Goal: Information Seeking & Learning: Learn about a topic

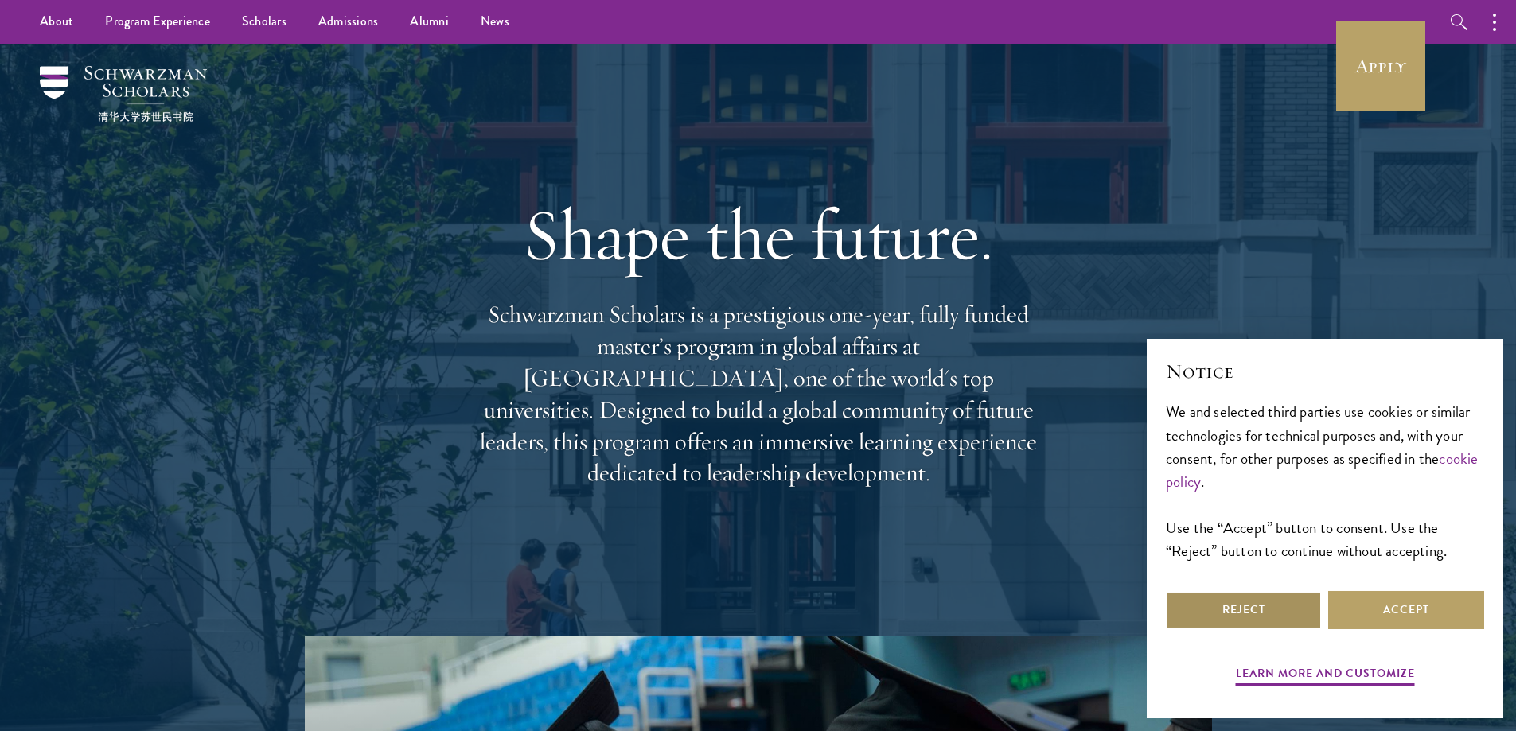
drag, startPoint x: 1284, startPoint y: 623, endPoint x: 754, endPoint y: 379, distance: 583.6
click at [1282, 622] on button "Reject" at bounding box center [1244, 610] width 156 height 38
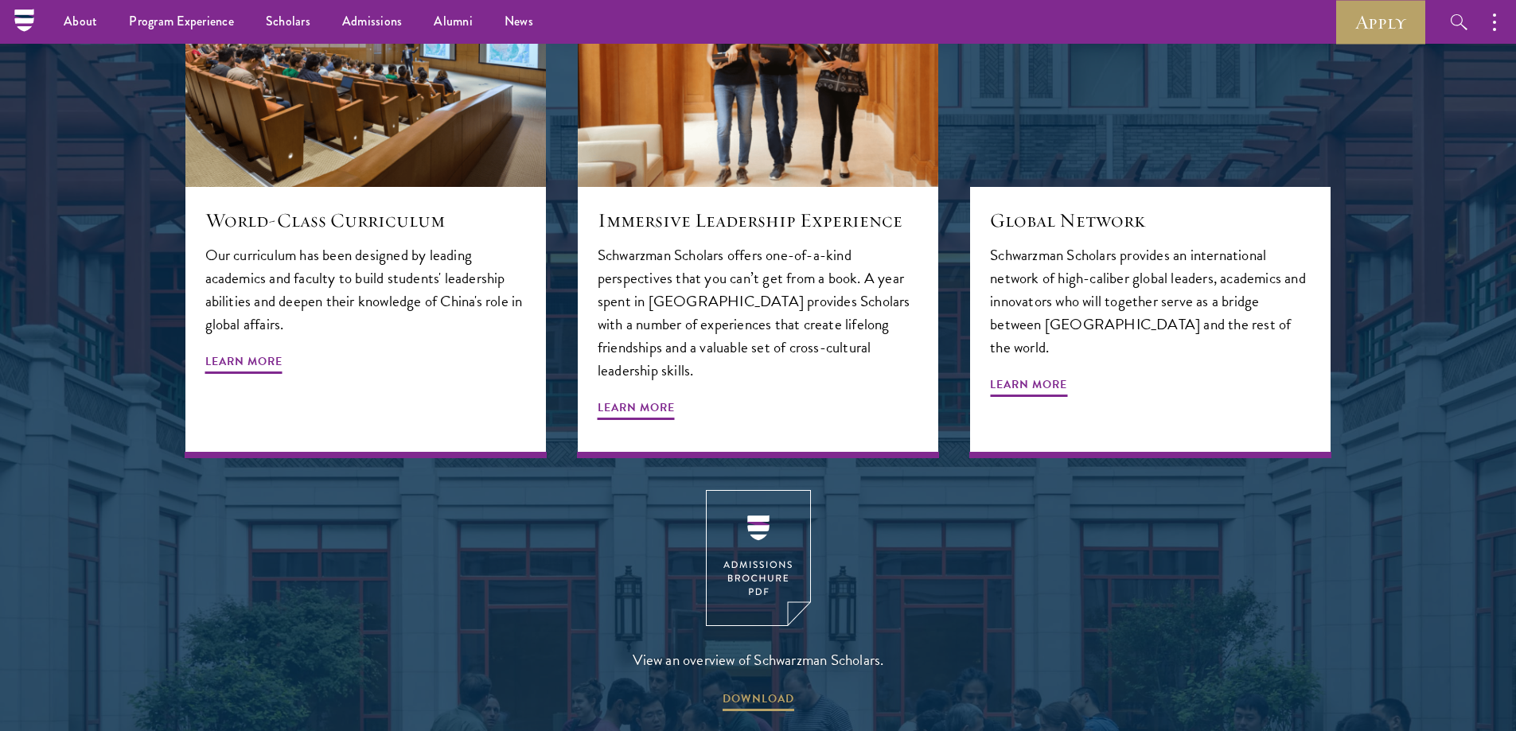
scroll to position [1591, 0]
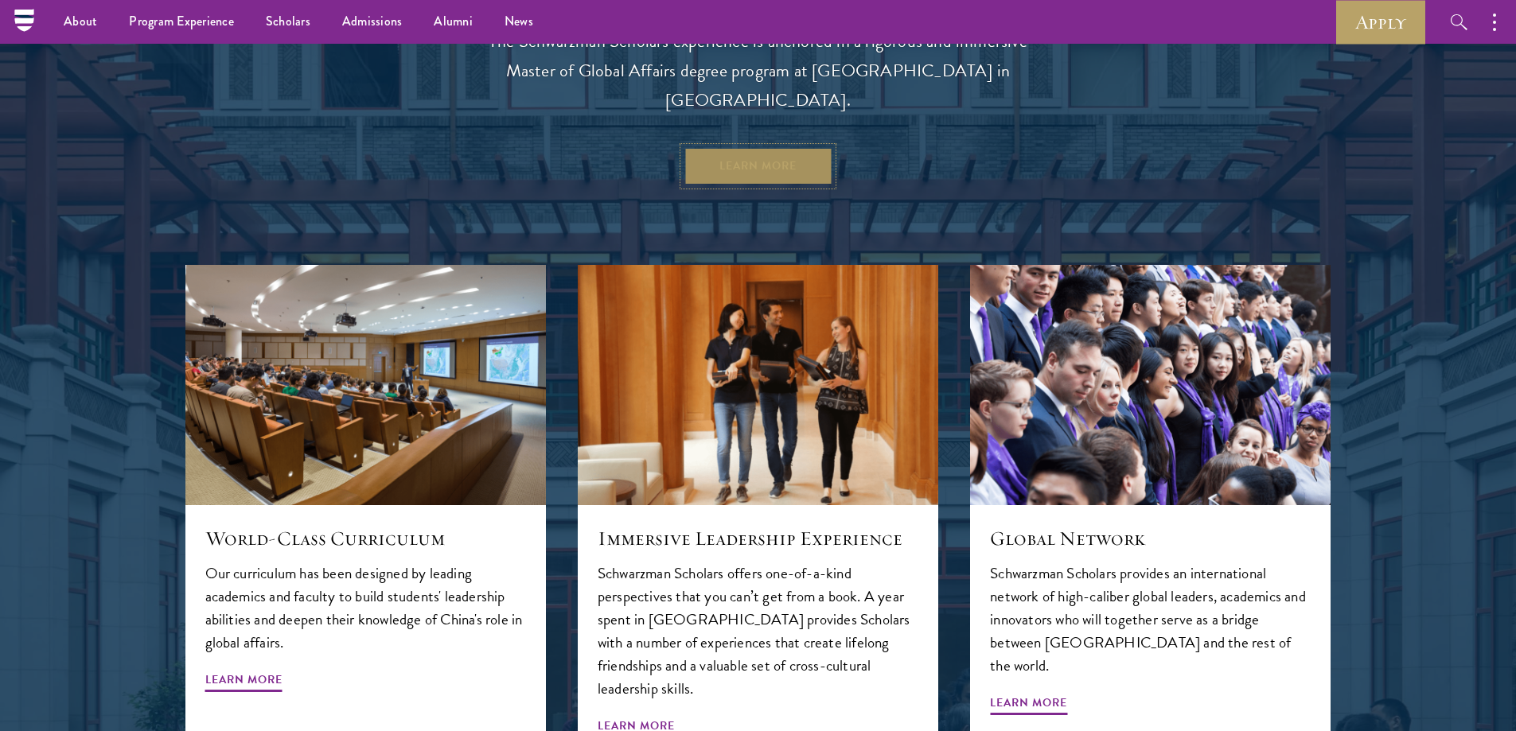
click at [760, 147] on link "Learn More" at bounding box center [758, 166] width 149 height 38
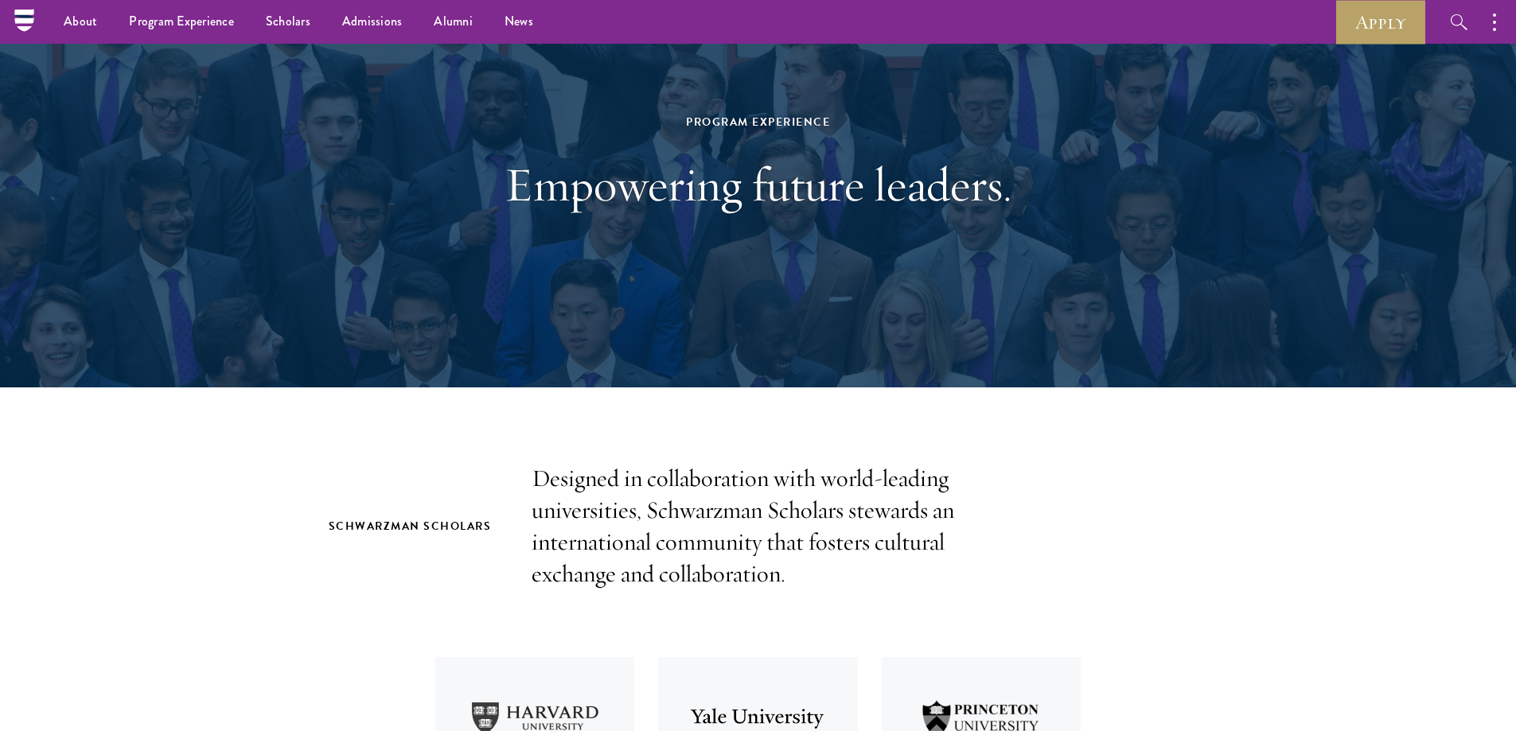
scroll to position [96, 0]
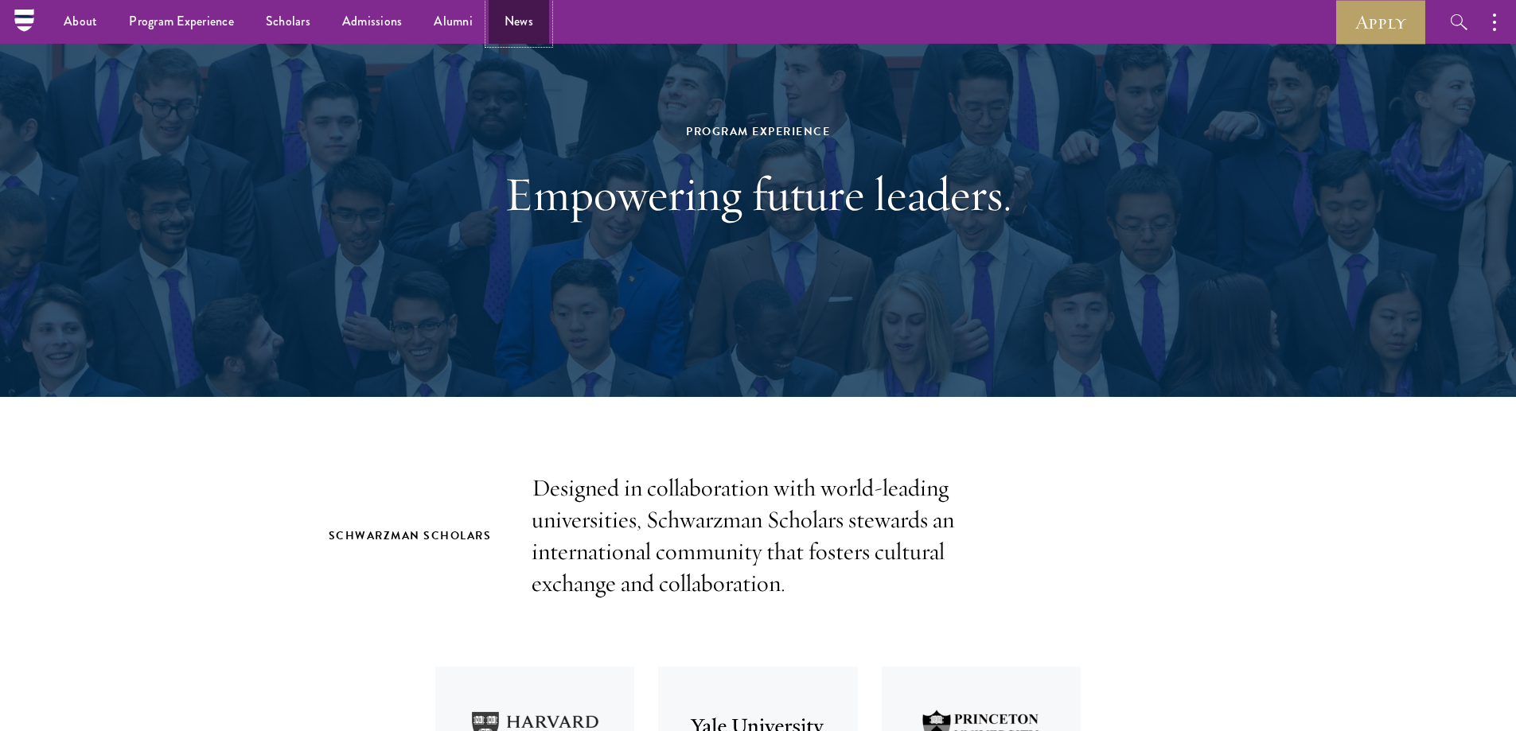
click at [509, 18] on link "News" at bounding box center [519, 22] width 60 height 44
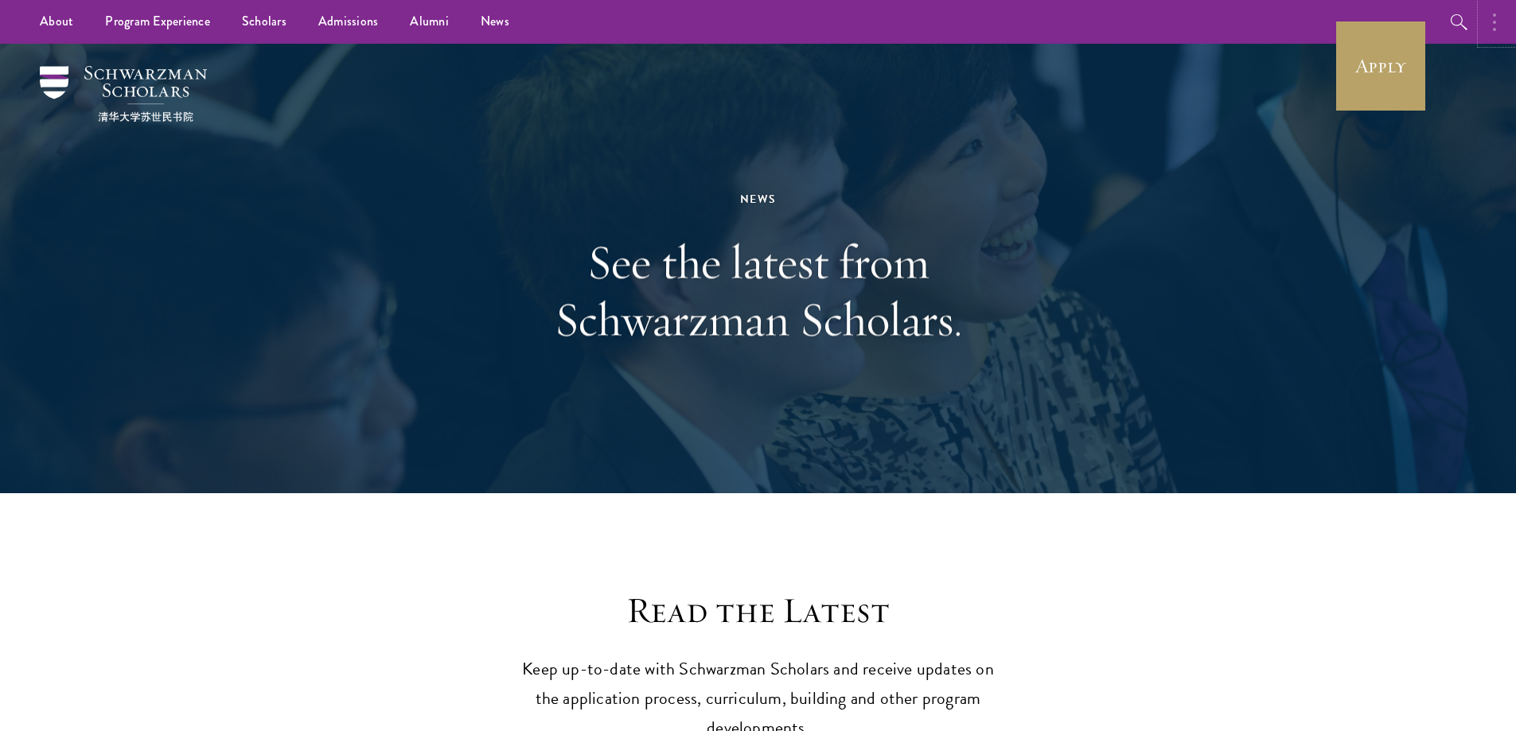
click at [1490, 22] on button "button" at bounding box center [1498, 22] width 35 height 44
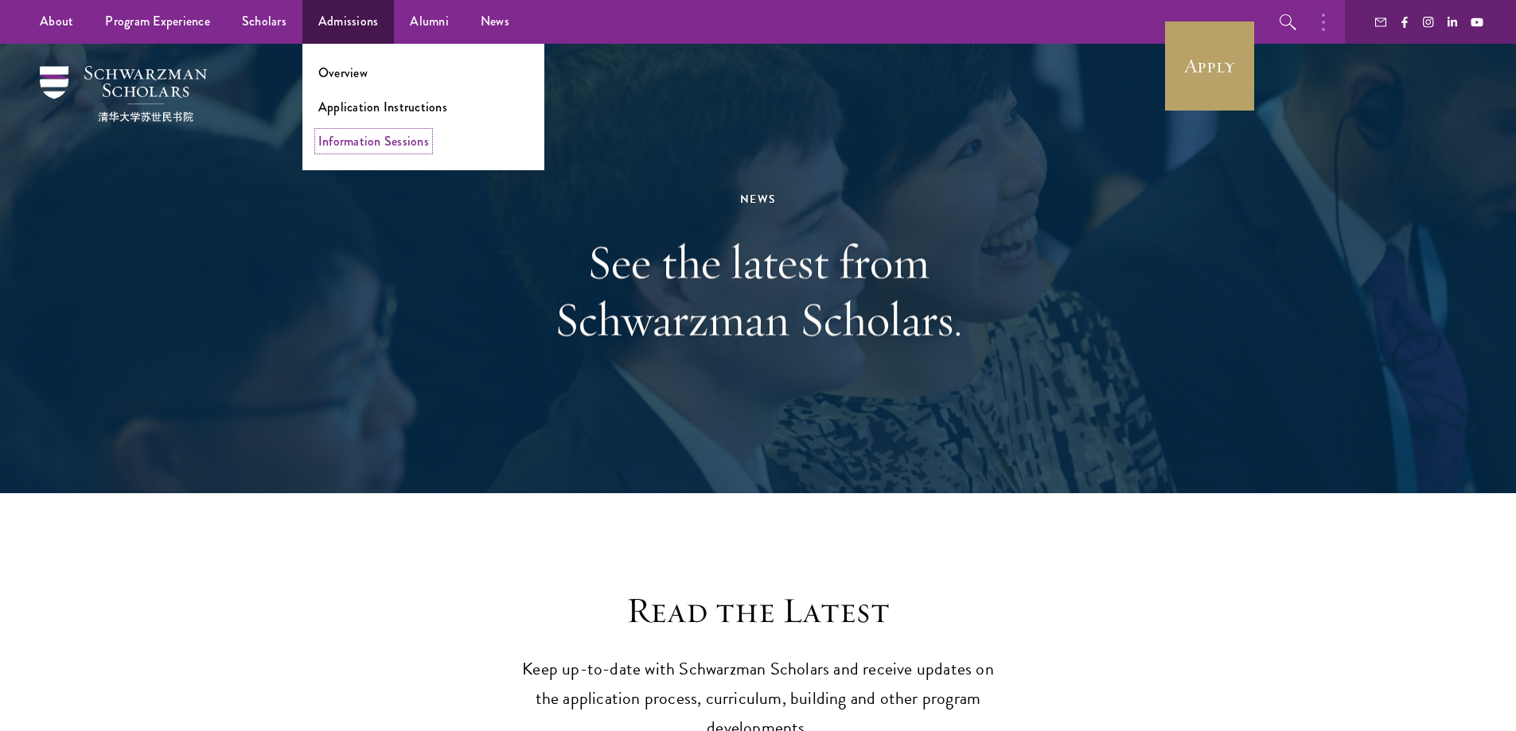
click at [376, 137] on link "Information Sessions" at bounding box center [373, 141] width 111 height 18
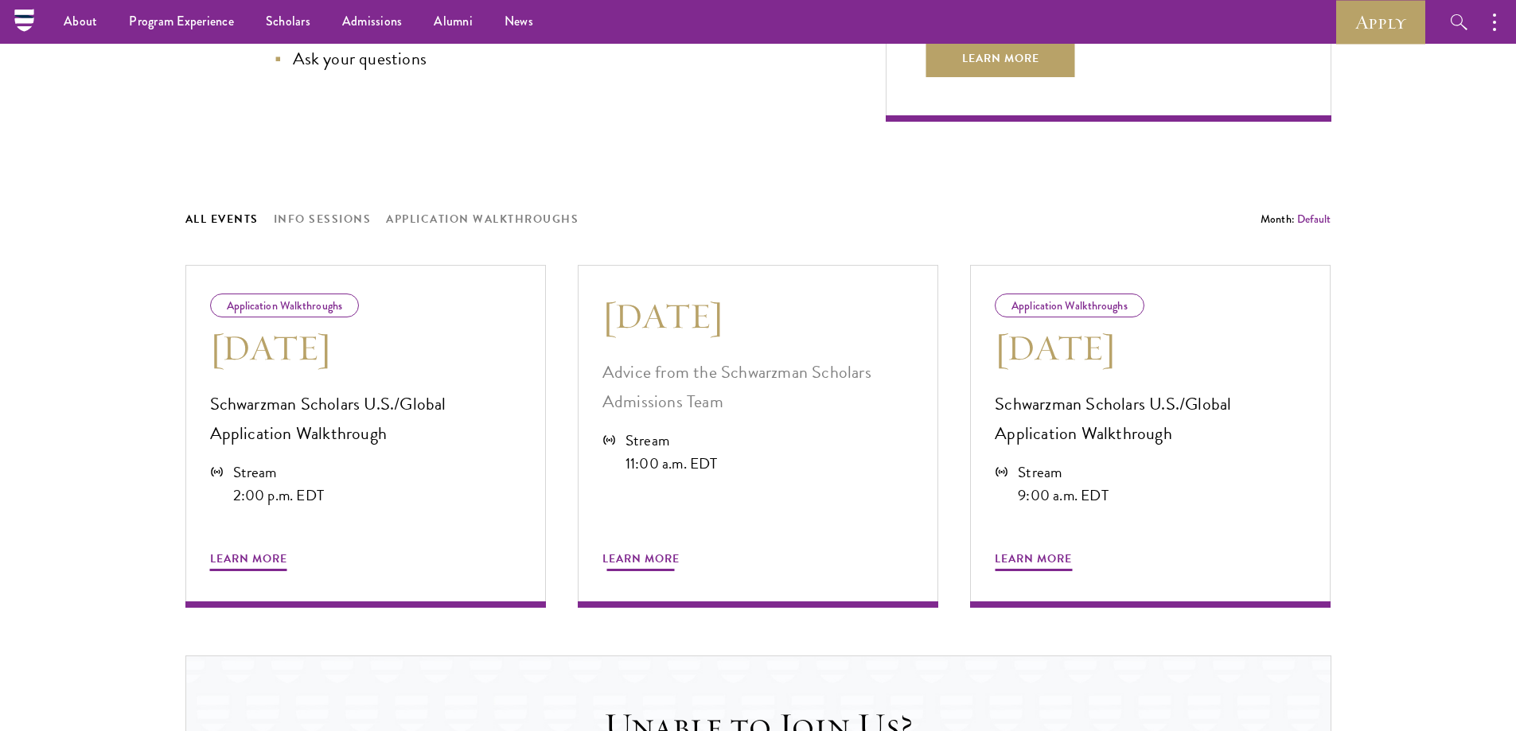
scroll to position [637, 0]
